Goal: Transaction & Acquisition: Purchase product/service

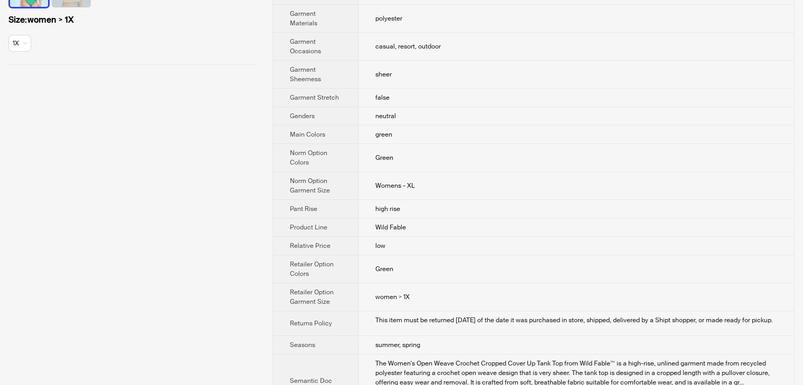
scroll to position [383, 0]
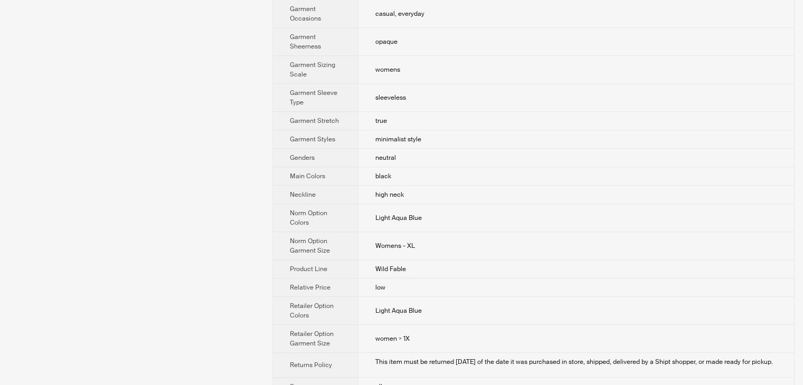
scroll to position [581, 0]
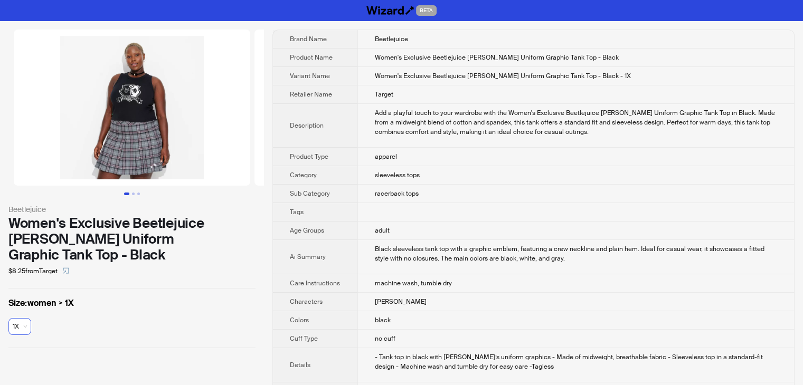
click at [22, 319] on span "1X" at bounding box center [20, 327] width 14 height 16
click at [146, 265] on div "Beetlejuice Women's Exclusive Beetlejuice Astrid Uniform Graphic Tank Top - Bla…" at bounding box center [132, 189] width 264 height 336
click at [21, 319] on span "1X" at bounding box center [20, 327] width 14 height 16
click at [149, 297] on label "Size : women > 1X" at bounding box center [131, 303] width 247 height 13
click at [26, 319] on span "1X" at bounding box center [20, 327] width 14 height 16
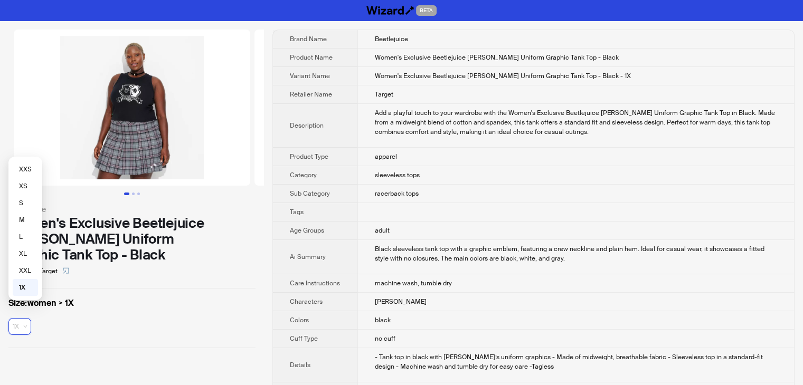
click at [156, 297] on label "Size : women > 1X" at bounding box center [131, 303] width 247 height 13
click at [26, 319] on span "1X" at bounding box center [20, 327] width 14 height 16
click at [193, 269] on div "Beetlejuice Women's Exclusive Beetlejuice Astrid Uniform Graphic Tank Top - Bla…" at bounding box center [132, 189] width 264 height 336
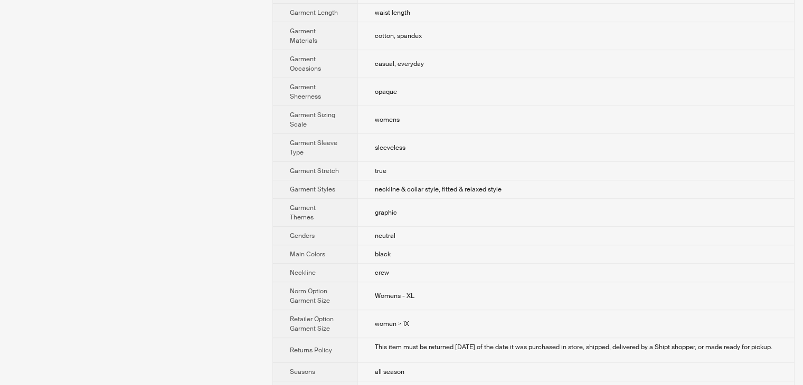
scroll to position [575, 0]
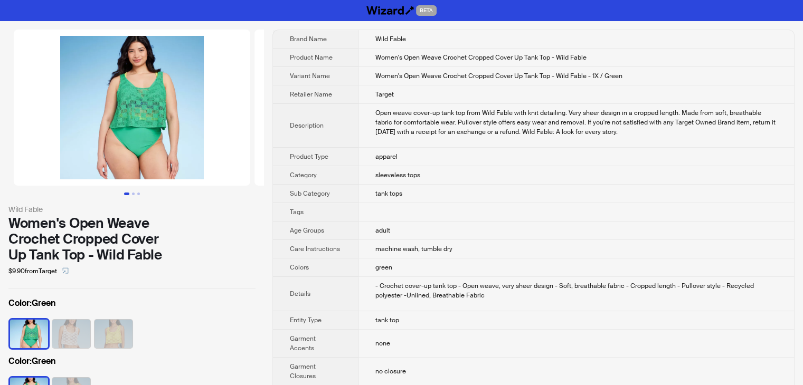
scroll to position [53, 0]
